Goal: Information Seeking & Learning: Learn about a topic

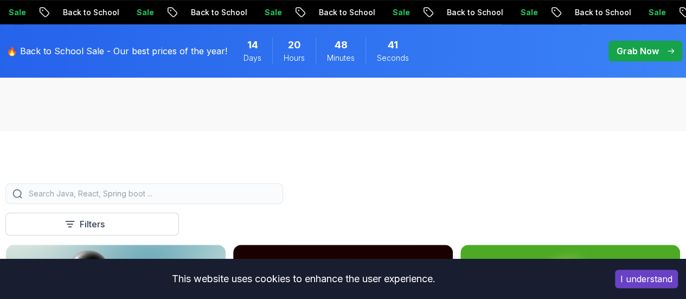
scroll to position [547, 0]
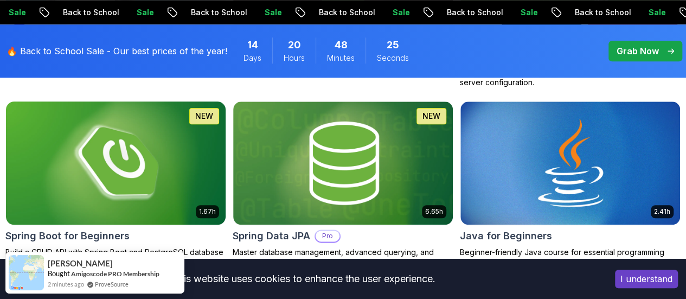
click at [231, 120] on img at bounding box center [116, 162] width 230 height 129
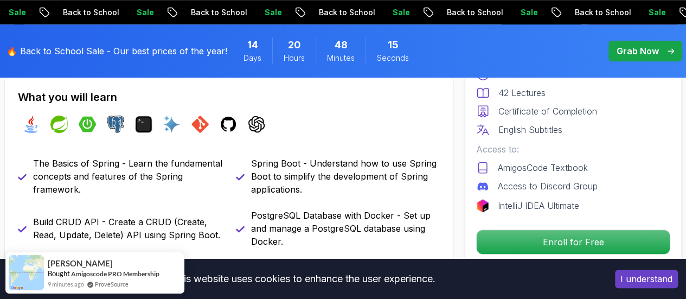
scroll to position [429, 0]
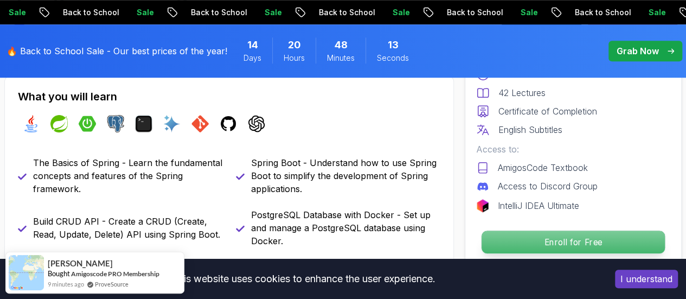
click at [509, 238] on p "Enroll for Free" at bounding box center [573, 241] width 183 height 23
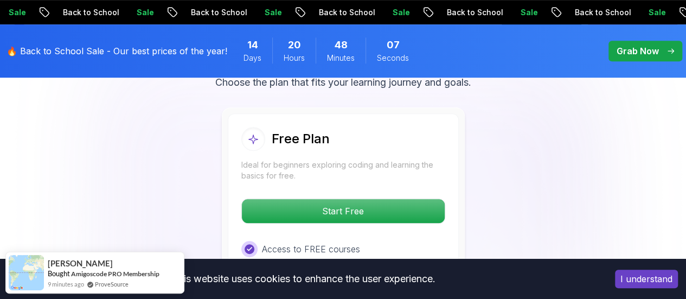
scroll to position [2294, 0]
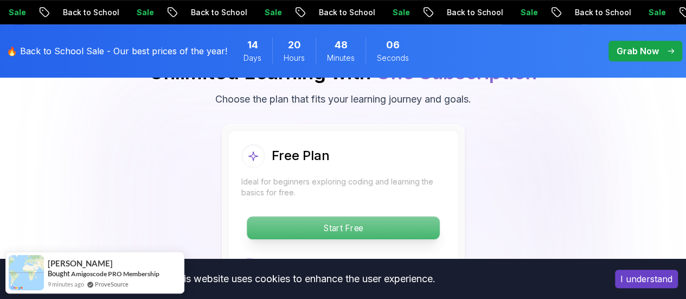
click at [364, 216] on p "Start Free" at bounding box center [343, 227] width 193 height 23
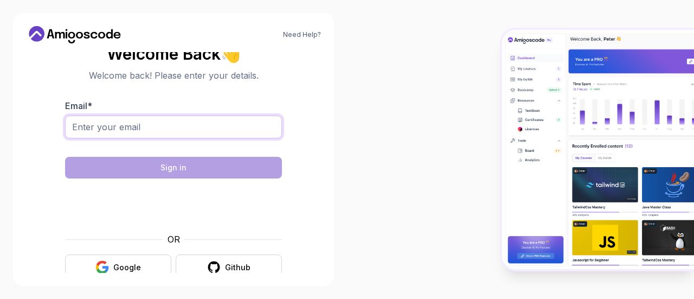
click at [180, 137] on input "Email *" at bounding box center [173, 127] width 217 height 23
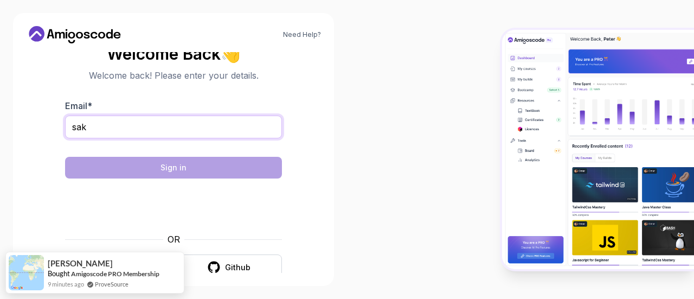
type input "sakshipandey21022003@gmail.com"
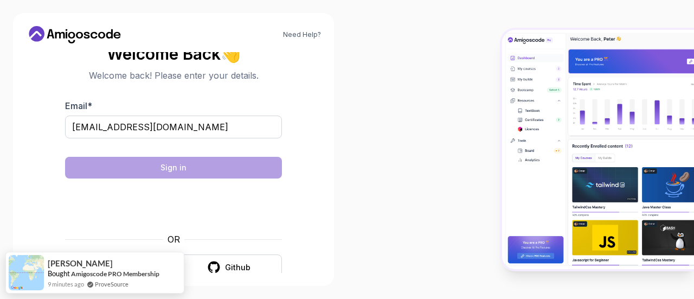
click at [169, 183] on form "Email * sakshipandey21022003@gmail.com Sign in OR Google Github" at bounding box center [173, 189] width 217 height 181
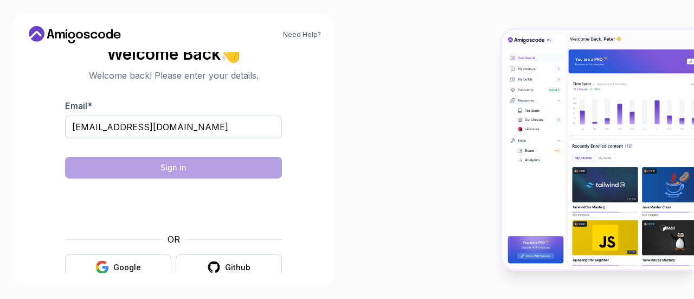
scroll to position [17, 0]
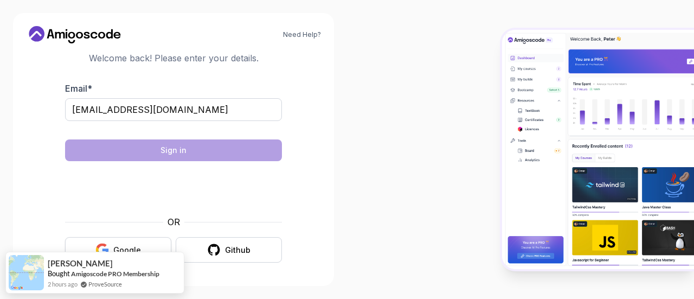
click at [114, 249] on div "Google" at bounding box center [127, 250] width 28 height 11
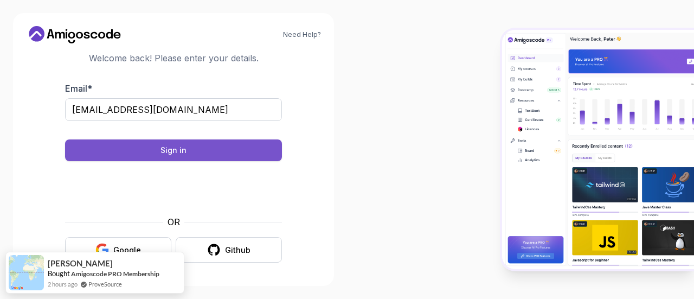
click at [159, 155] on button "Sign in" at bounding box center [173, 150] width 217 height 22
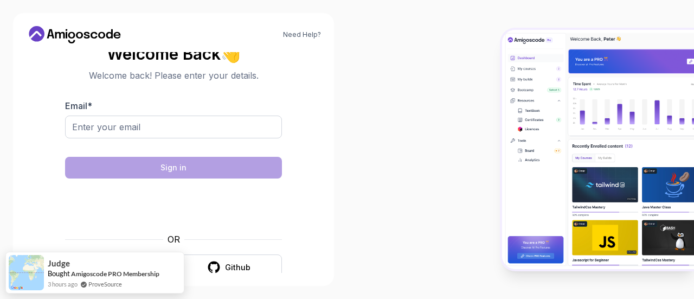
scroll to position [17, 0]
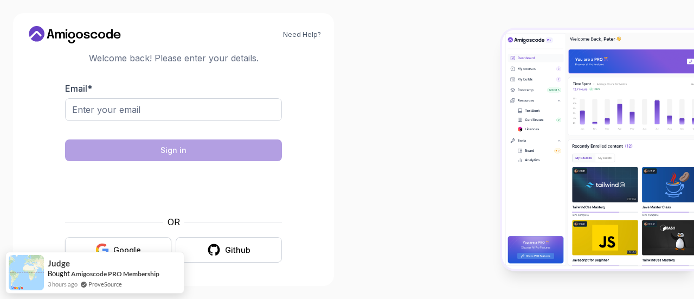
click at [133, 240] on button "Google" at bounding box center [118, 249] width 106 height 25
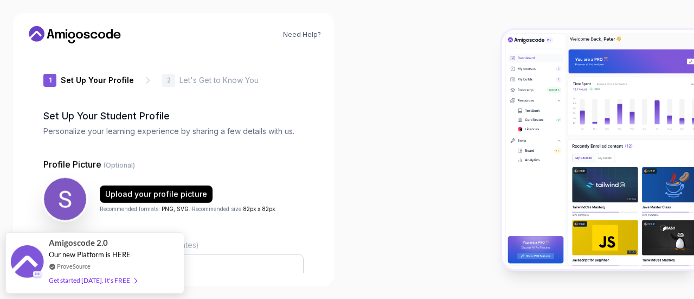
type input "fiercepanther7a159"
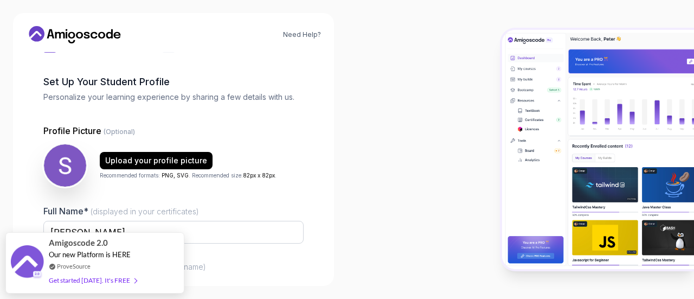
scroll to position [152, 0]
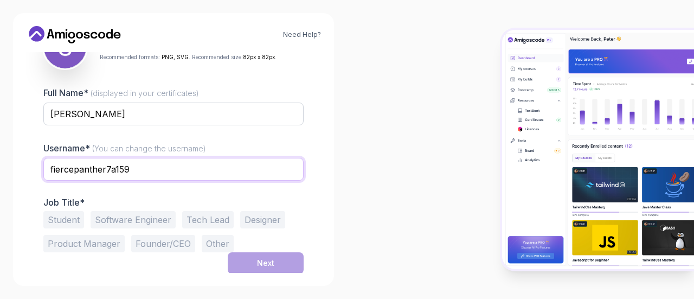
click at [253, 172] on input "fiercepanther7a159" at bounding box center [173, 169] width 260 height 23
click at [198, 188] on div at bounding box center [173, 188] width 260 height 10
click at [146, 222] on button "Software Engineer" at bounding box center [133, 219] width 85 height 17
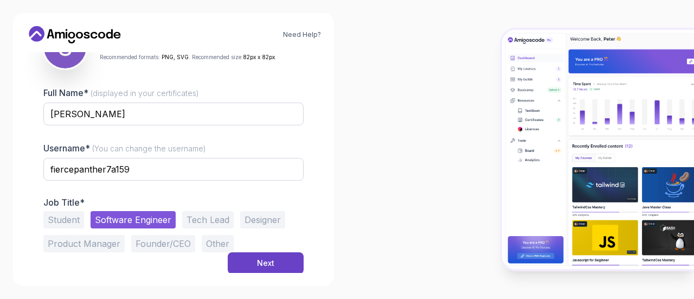
click at [248, 251] on div "Student Software Engineer Tech Lead Designer Product Manager Founder/CEO Other" at bounding box center [173, 231] width 260 height 41
click at [252, 258] on button "Next" at bounding box center [266, 263] width 76 height 22
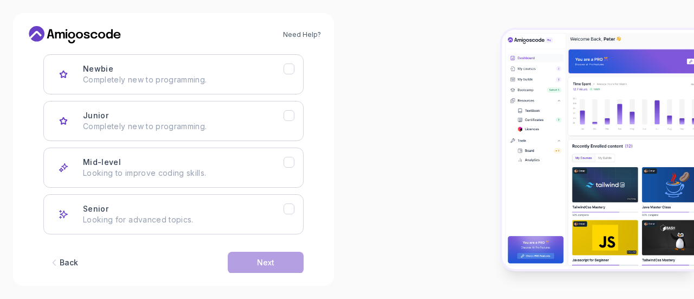
scroll to position [171, 0]
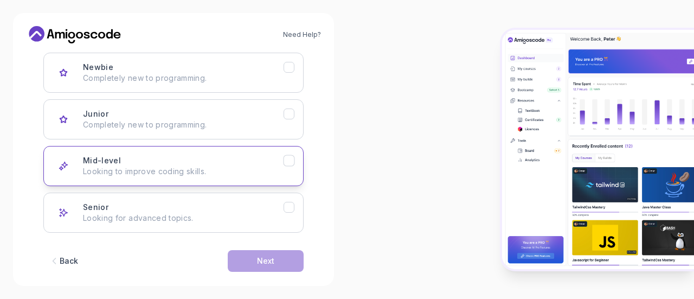
click at [266, 168] on p "Looking to improve coding skills." at bounding box center [183, 171] width 201 height 11
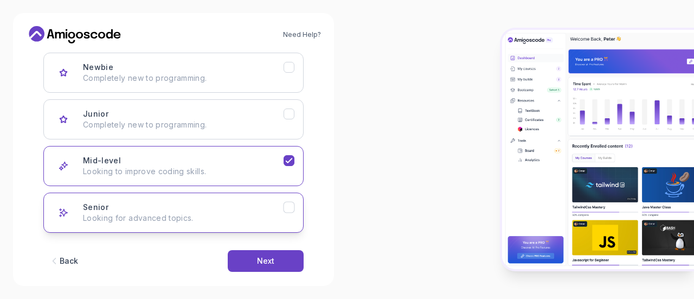
click at [291, 203] on icon "Senior" at bounding box center [289, 207] width 10 height 10
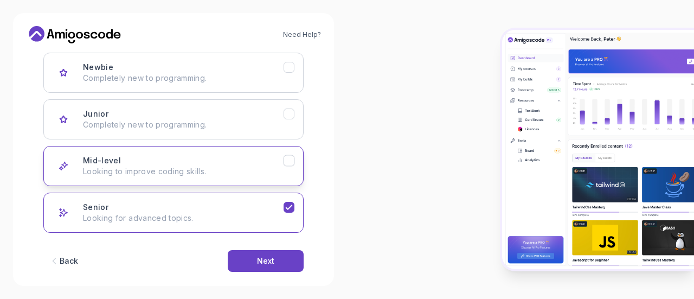
click at [288, 164] on icon "Mid-level" at bounding box center [289, 161] width 10 height 10
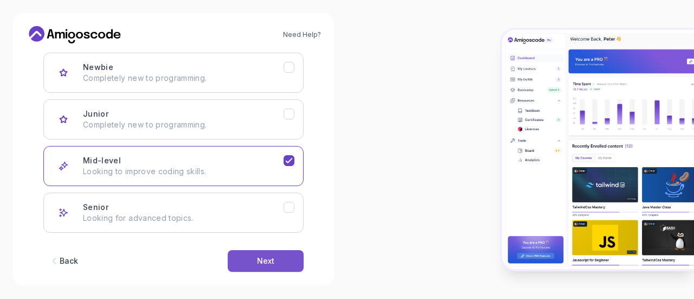
click at [282, 252] on button "Next" at bounding box center [266, 261] width 76 height 22
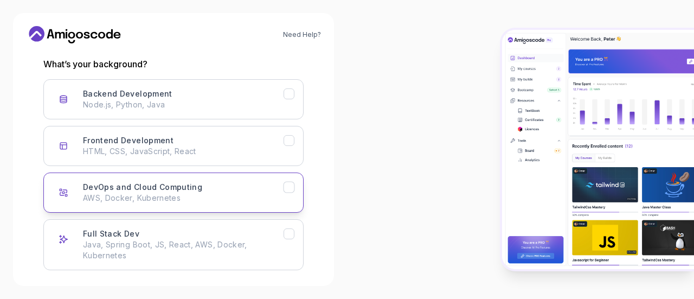
scroll to position [144, 0]
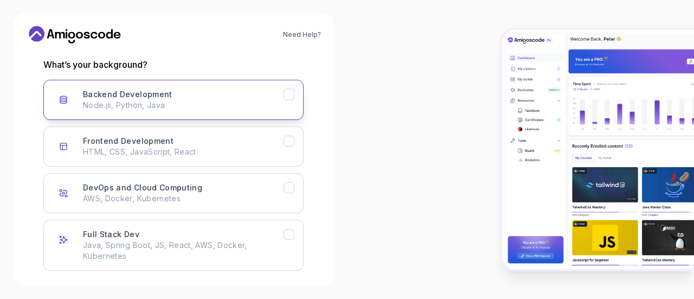
click at [288, 95] on icon "Backend Development" at bounding box center [289, 94] width 6 height 4
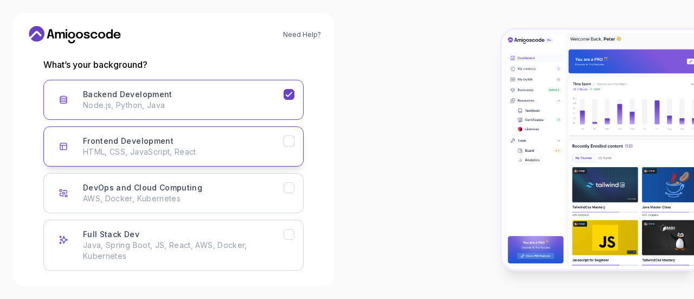
scroll to position [197, 0]
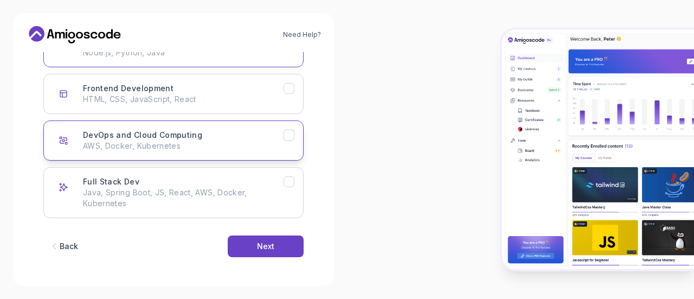
click at [286, 145] on button "DevOps and Cloud Computing AWS, Docker, Kubernetes" at bounding box center [173, 140] width 260 height 40
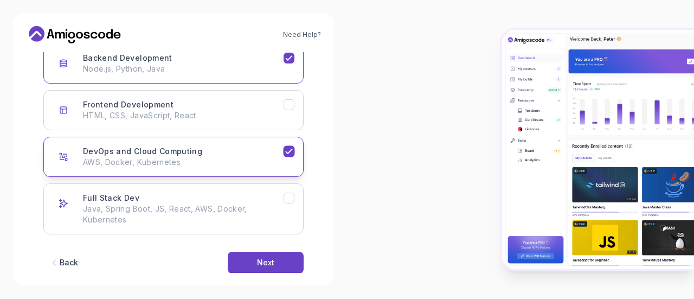
scroll to position [184, 0]
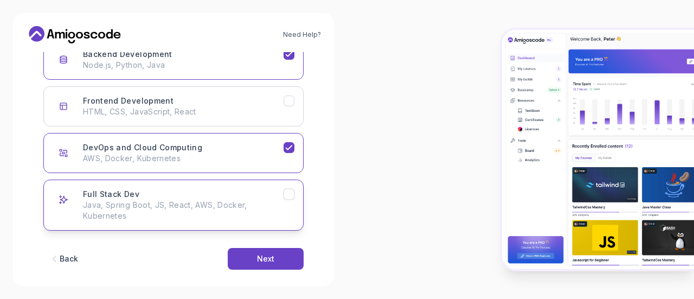
click at [293, 201] on button "Full Stack Dev Java, Spring Boot, JS, React, AWS, Docker, Kubernetes" at bounding box center [173, 204] width 260 height 51
click at [273, 254] on div "Next" at bounding box center [265, 258] width 17 height 11
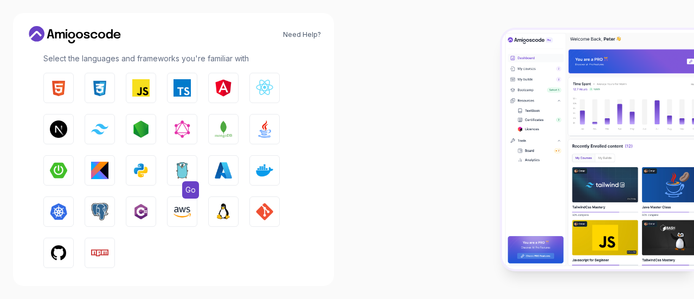
scroll to position [165, 0]
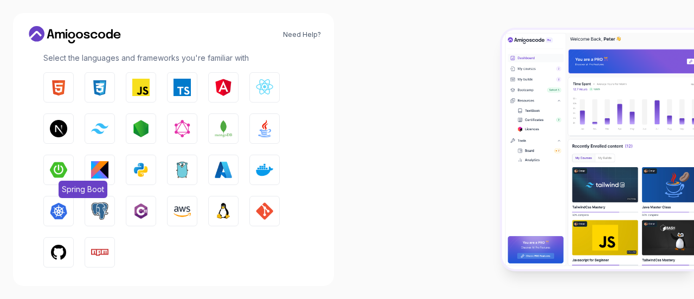
click at [53, 167] on img "button" at bounding box center [58, 169] width 17 height 17
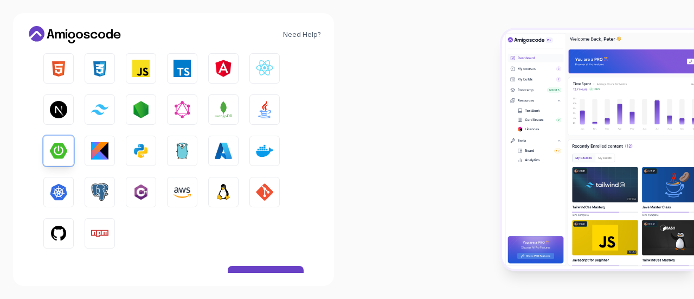
scroll to position [194, 0]
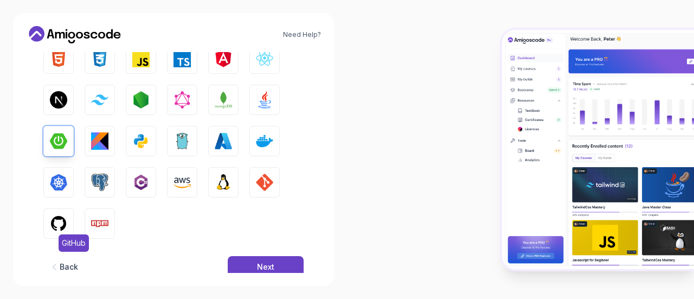
click at [66, 215] on img "button" at bounding box center [58, 223] width 17 height 17
click at [108, 183] on button "PostgreSQL" at bounding box center [100, 182] width 30 height 30
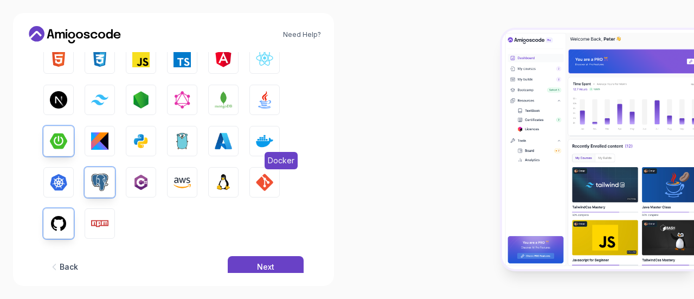
click at [256, 143] on img "button" at bounding box center [264, 140] width 17 height 17
click at [270, 105] on img "button" at bounding box center [264, 99] width 17 height 17
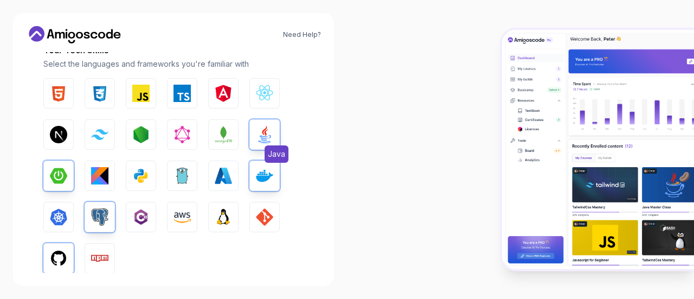
scroll to position [158, 0]
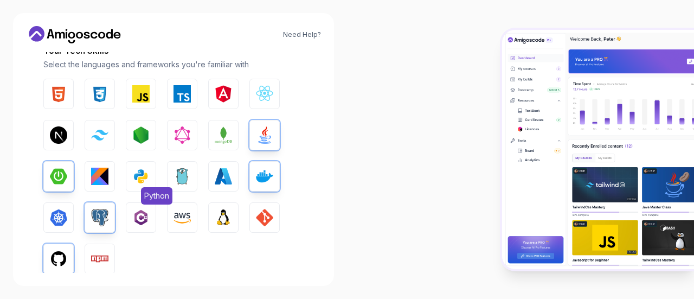
click at [145, 177] on img "button" at bounding box center [140, 176] width 17 height 17
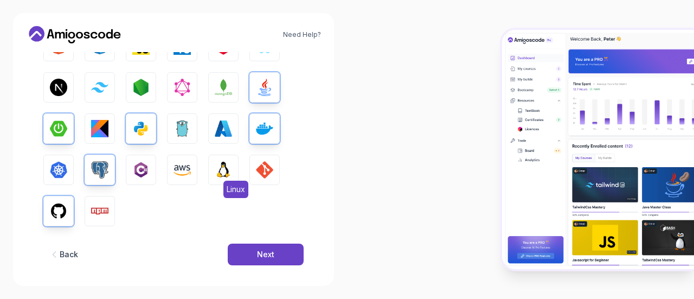
scroll to position [207, 0]
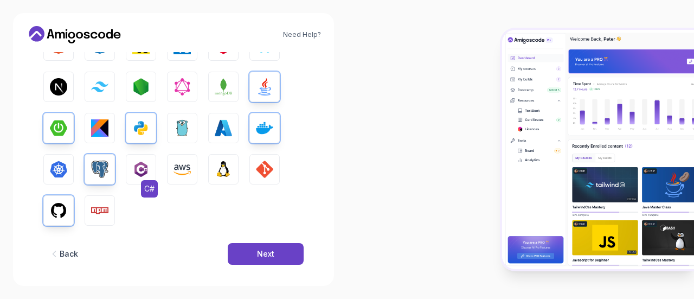
click at [146, 166] on img "button" at bounding box center [140, 169] width 17 height 17
click at [286, 263] on button "Next" at bounding box center [266, 254] width 76 height 22
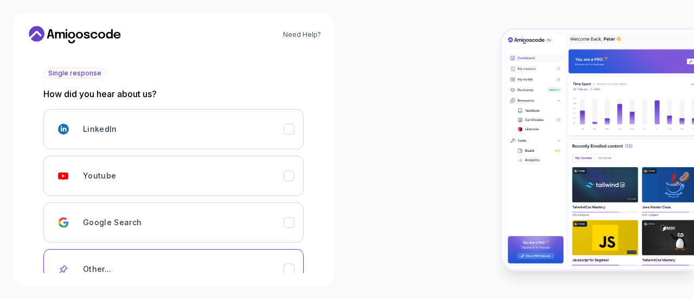
scroll to position [155, 0]
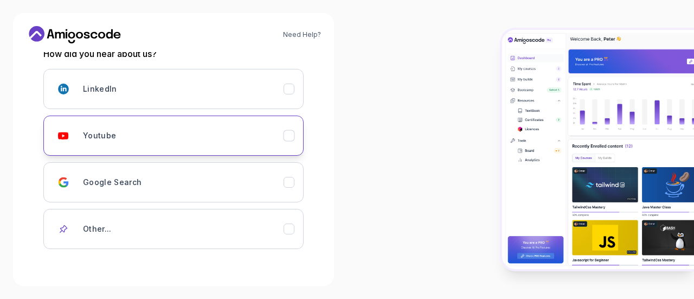
click at [290, 137] on icon "Youtube" at bounding box center [289, 136] width 10 height 10
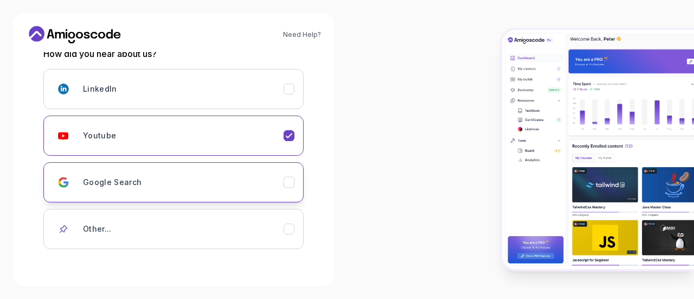
click at [298, 178] on button "Google Search" at bounding box center [173, 182] width 260 height 40
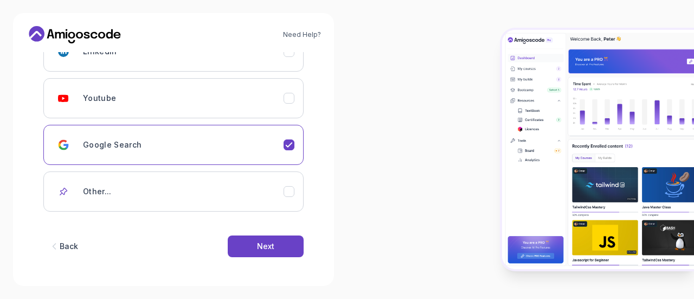
click at [286, 256] on div "Back Next" at bounding box center [173, 246] width 260 height 56
click at [274, 238] on button "Next" at bounding box center [266, 246] width 76 height 22
click at [265, 245] on div "Next" at bounding box center [265, 246] width 17 height 11
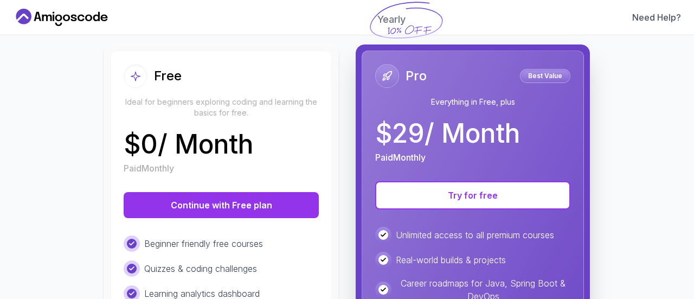
scroll to position [108, 0]
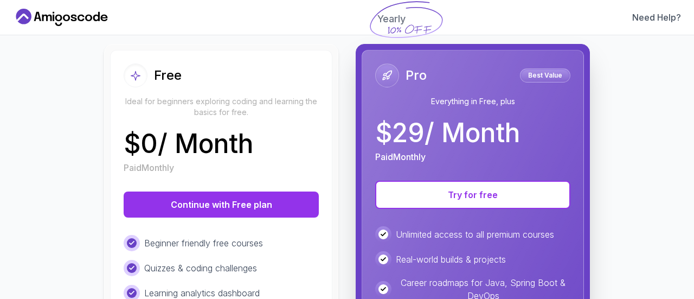
click at [234, 101] on p "Ideal for beginners exploring coding and learning the basics for free." at bounding box center [221, 107] width 195 height 22
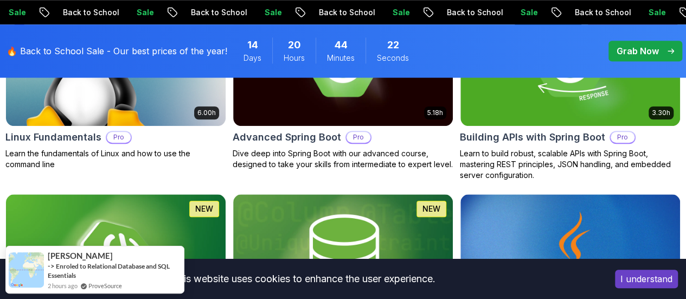
scroll to position [420, 0]
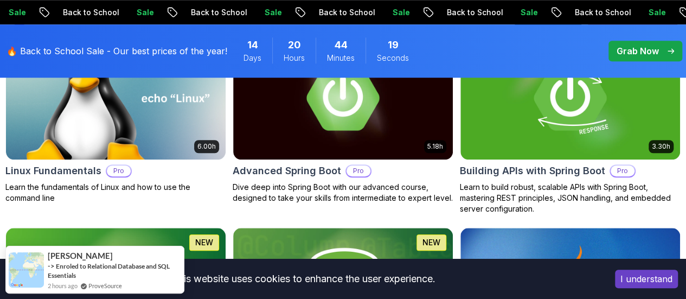
click at [0, 0] on p "Free" at bounding box center [0, 0] width 0 height 0
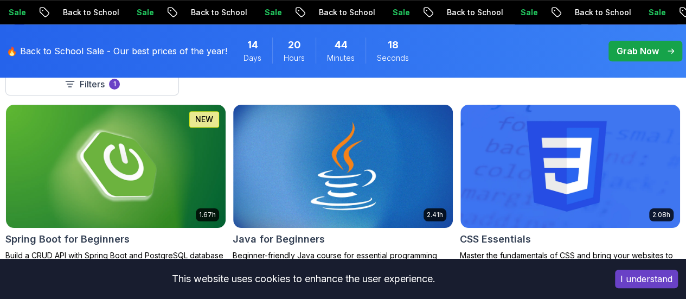
scroll to position [351, 0]
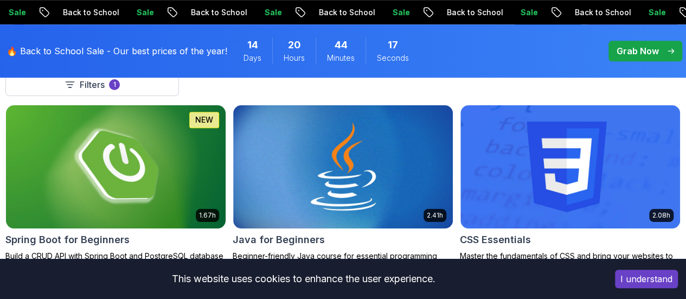
click at [231, 165] on img at bounding box center [116, 166] width 230 height 129
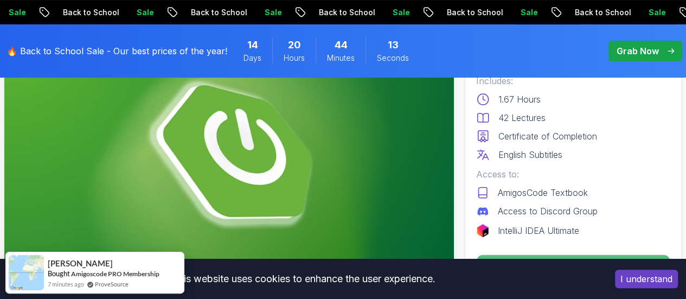
scroll to position [126, 0]
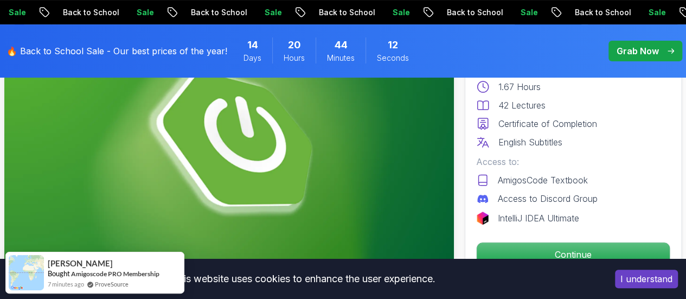
click at [657, 277] on button "I understand" at bounding box center [646, 279] width 63 height 18
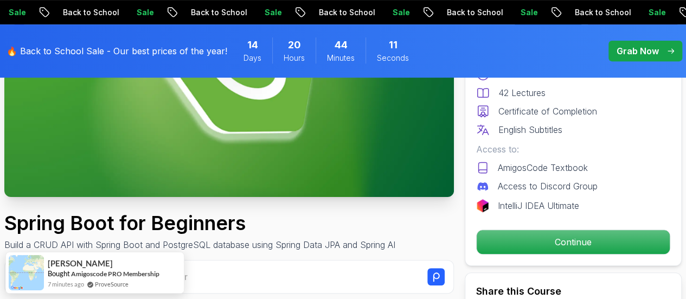
scroll to position [204, 0]
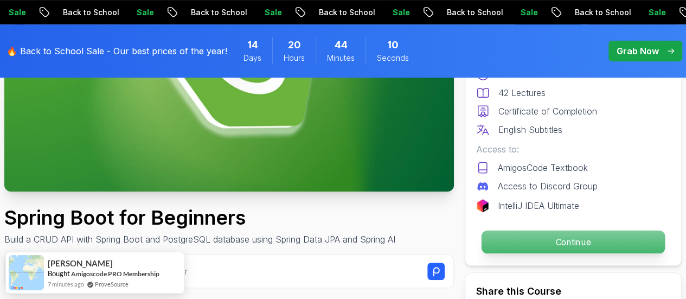
click at [558, 235] on p "Continue" at bounding box center [573, 241] width 183 height 23
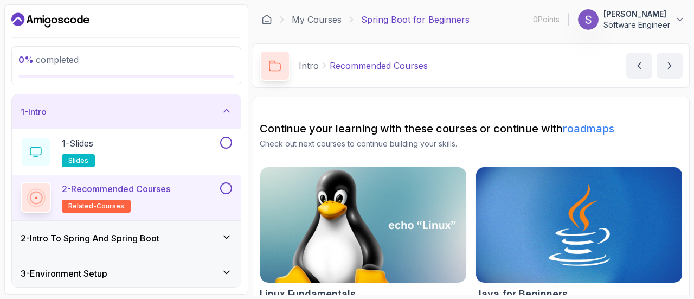
scroll to position [163, 0]
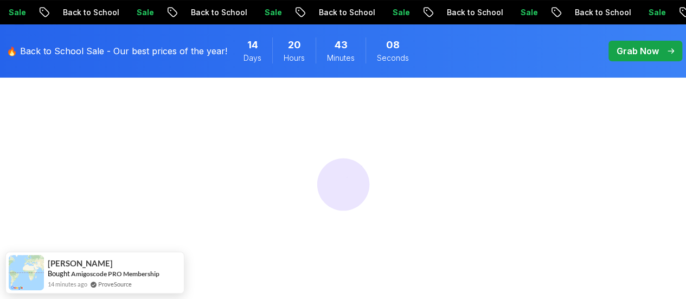
scroll to position [81, 0]
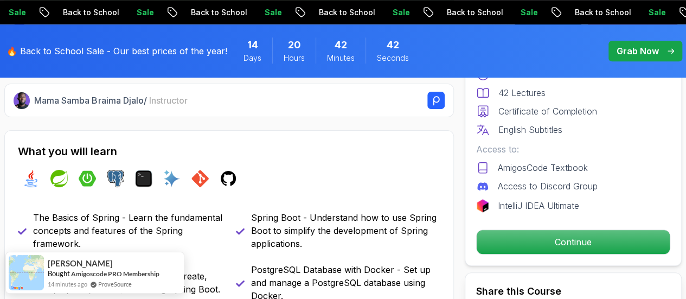
scroll to position [383, 0]
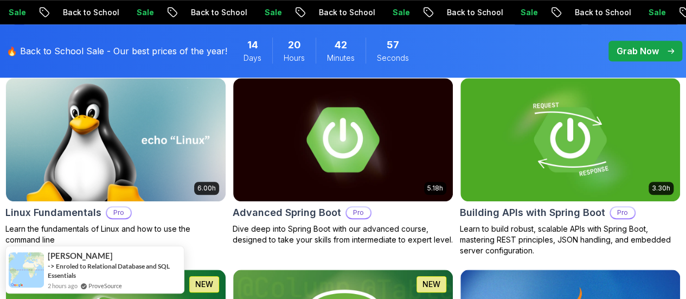
scroll to position [380, 0]
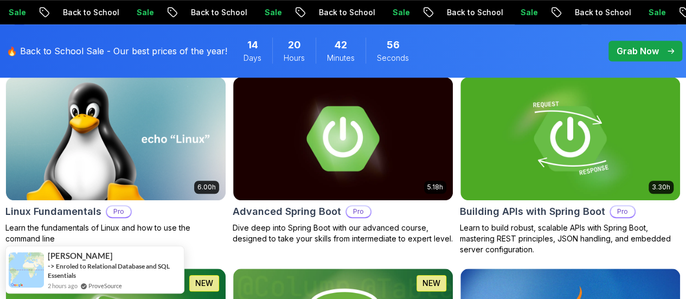
click at [0, 0] on div "Price Pro Free" at bounding box center [0, 0] width 0 height 0
click at [0, 0] on button "Free" at bounding box center [0, 0] width 0 height 0
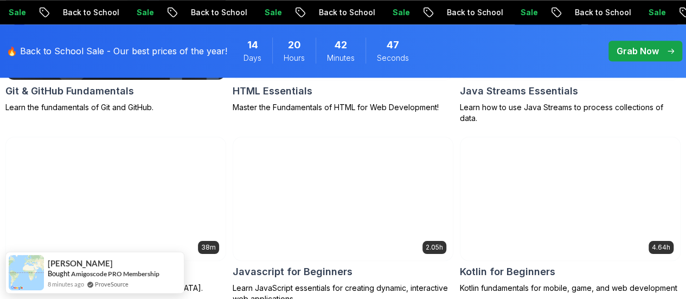
scroll to position [658, 0]
